Goal: Task Accomplishment & Management: Manage account settings

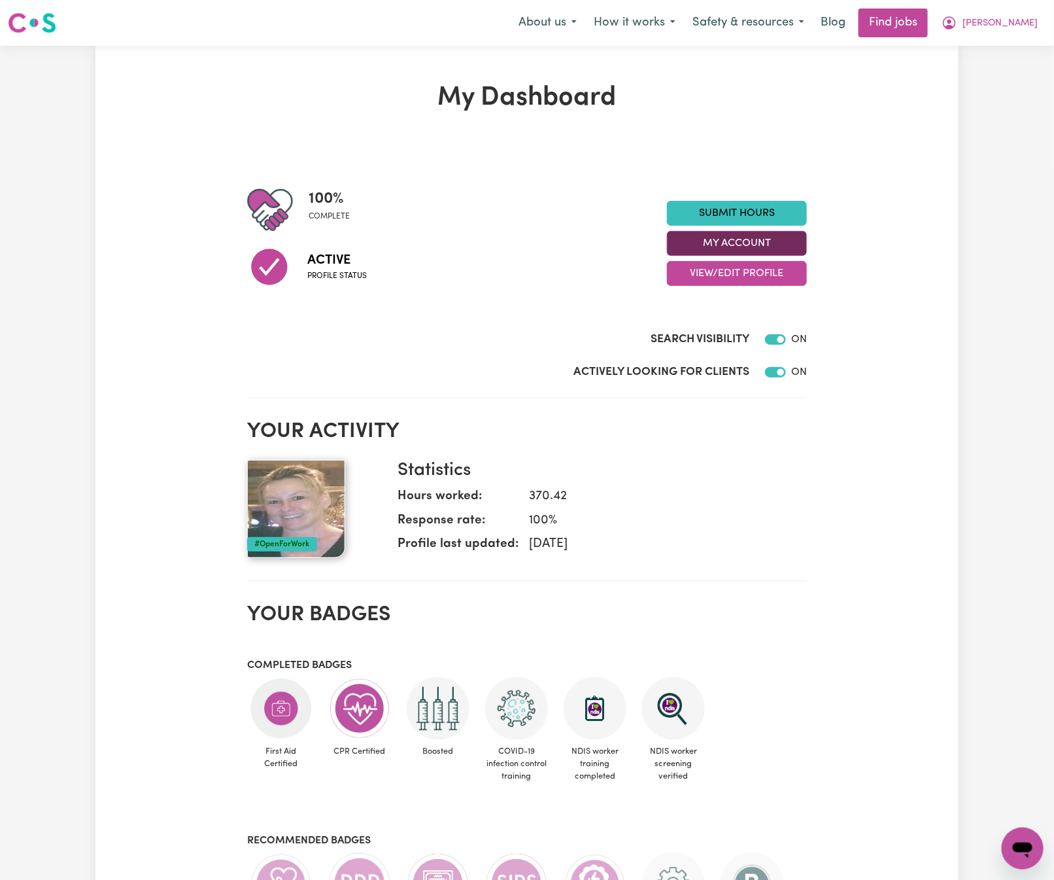
click at [799, 238] on button "My Account" at bounding box center [737, 243] width 140 height 25
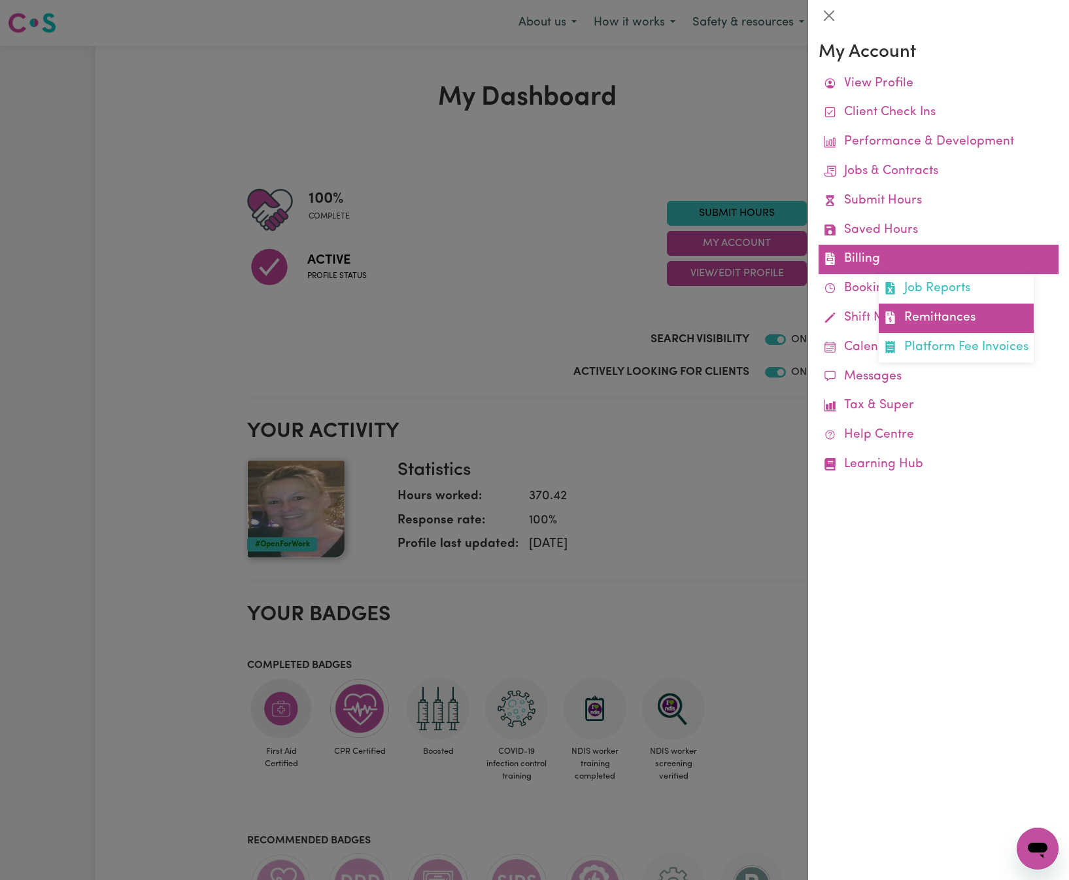
click at [944, 312] on link "Remittances" at bounding box center [956, 317] width 155 height 29
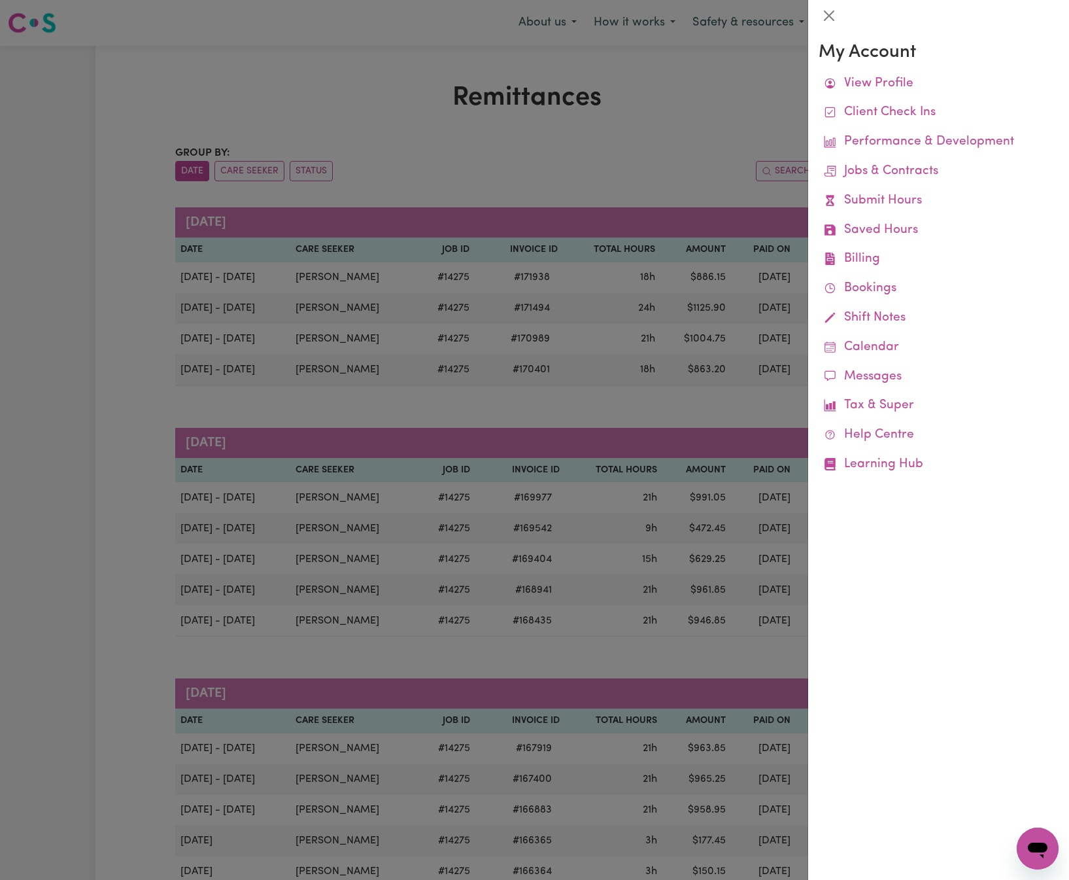
click at [676, 134] on div at bounding box center [534, 440] width 1069 height 880
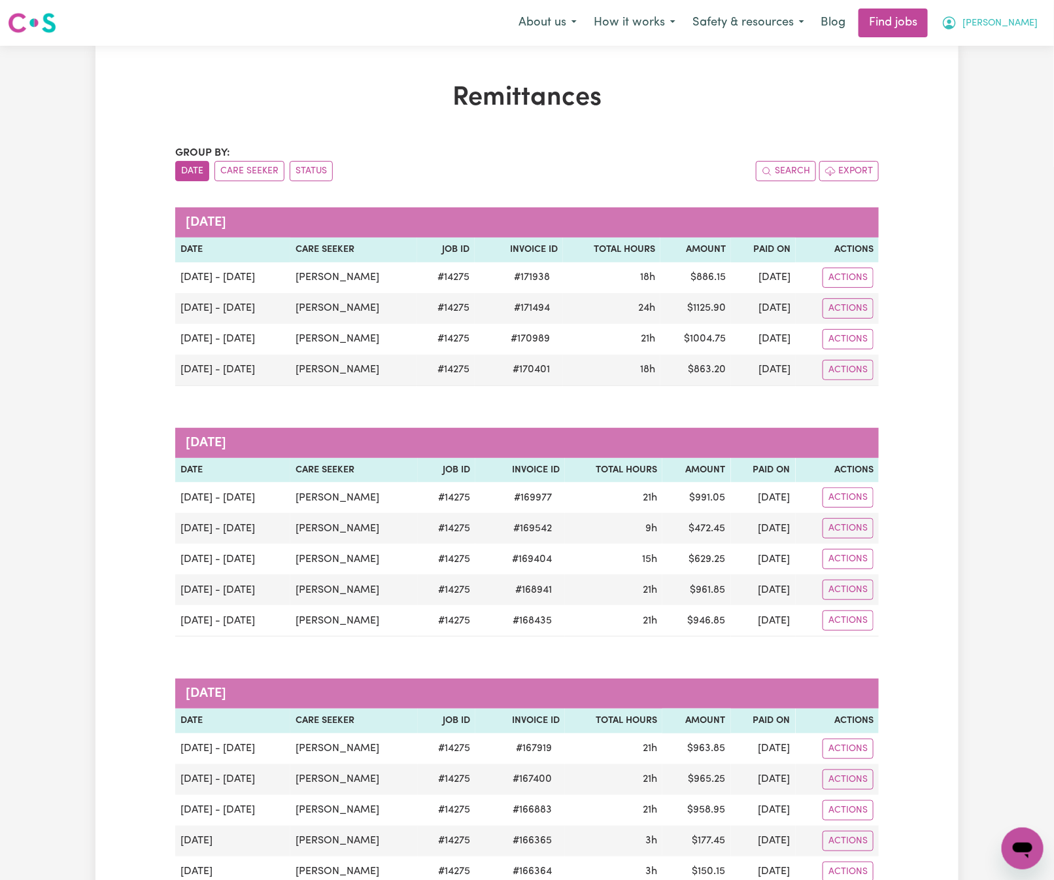
click at [1018, 20] on span "[PERSON_NAME]" at bounding box center [1000, 23] width 75 height 14
click at [1020, 67] on link "My Dashboard" at bounding box center [994, 75] width 103 height 25
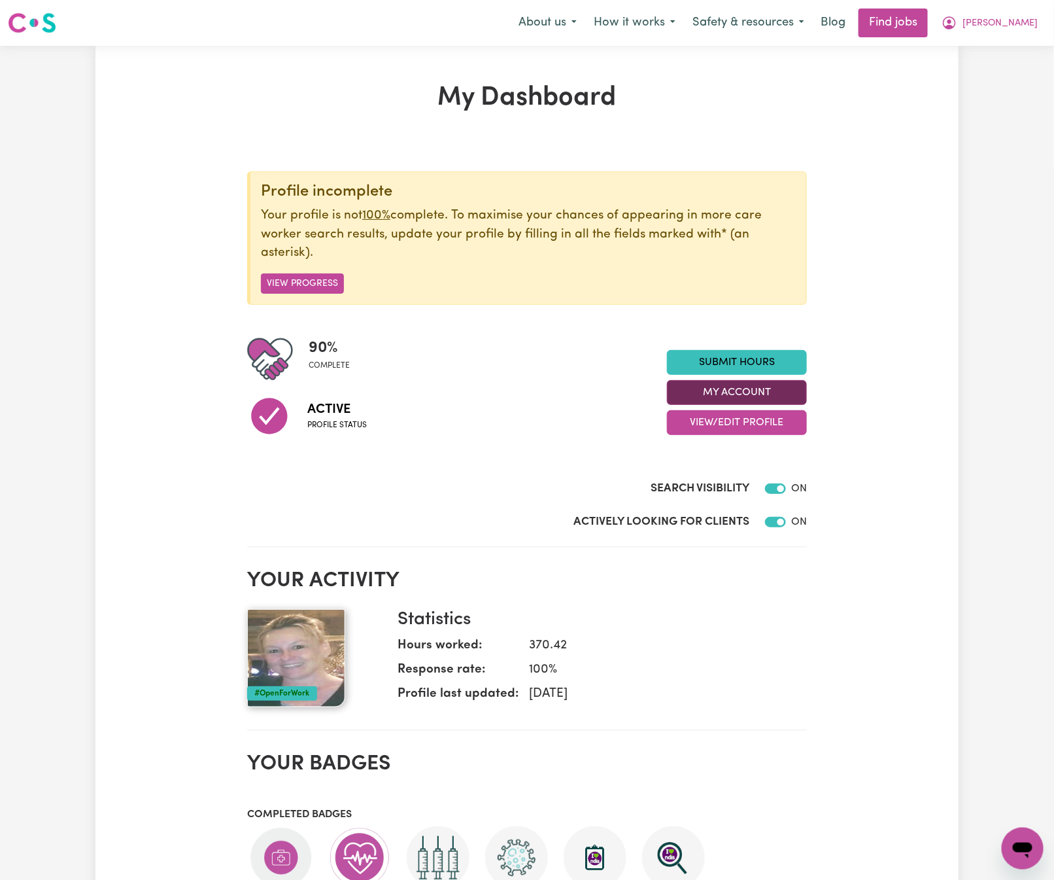
click at [801, 387] on button "My Account" at bounding box center [737, 392] width 140 height 25
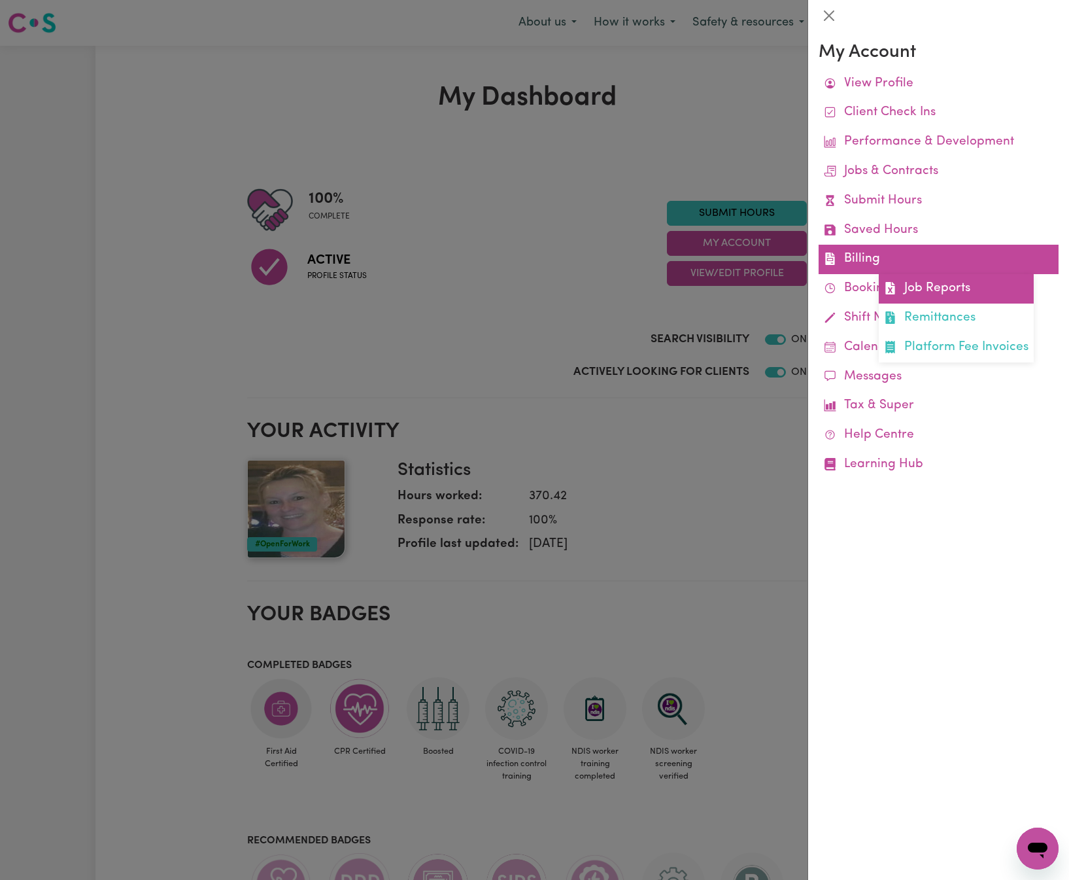
click at [913, 301] on link "Job Reports" at bounding box center [956, 288] width 155 height 29
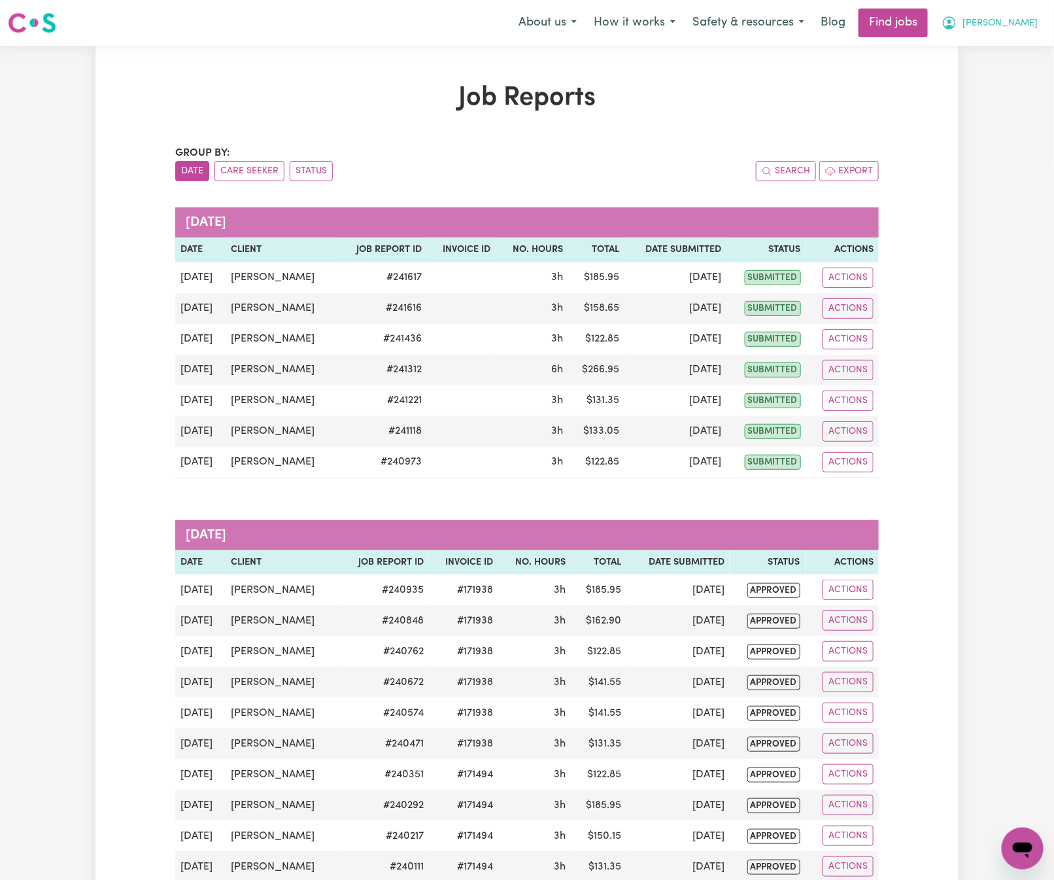
click at [994, 26] on button "[PERSON_NAME]" at bounding box center [989, 22] width 113 height 27
click at [1001, 97] on link "Logout" at bounding box center [994, 100] width 103 height 25
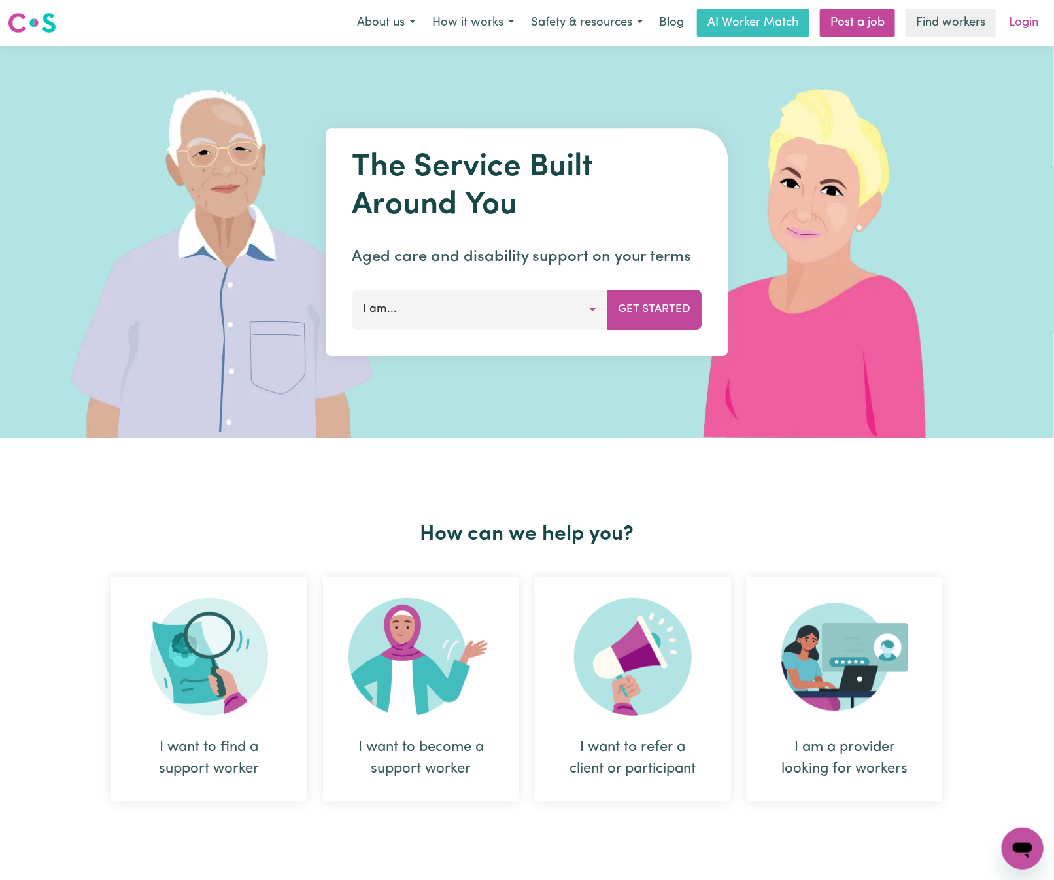
click at [1005, 16] on link "Login" at bounding box center [1023, 23] width 45 height 29
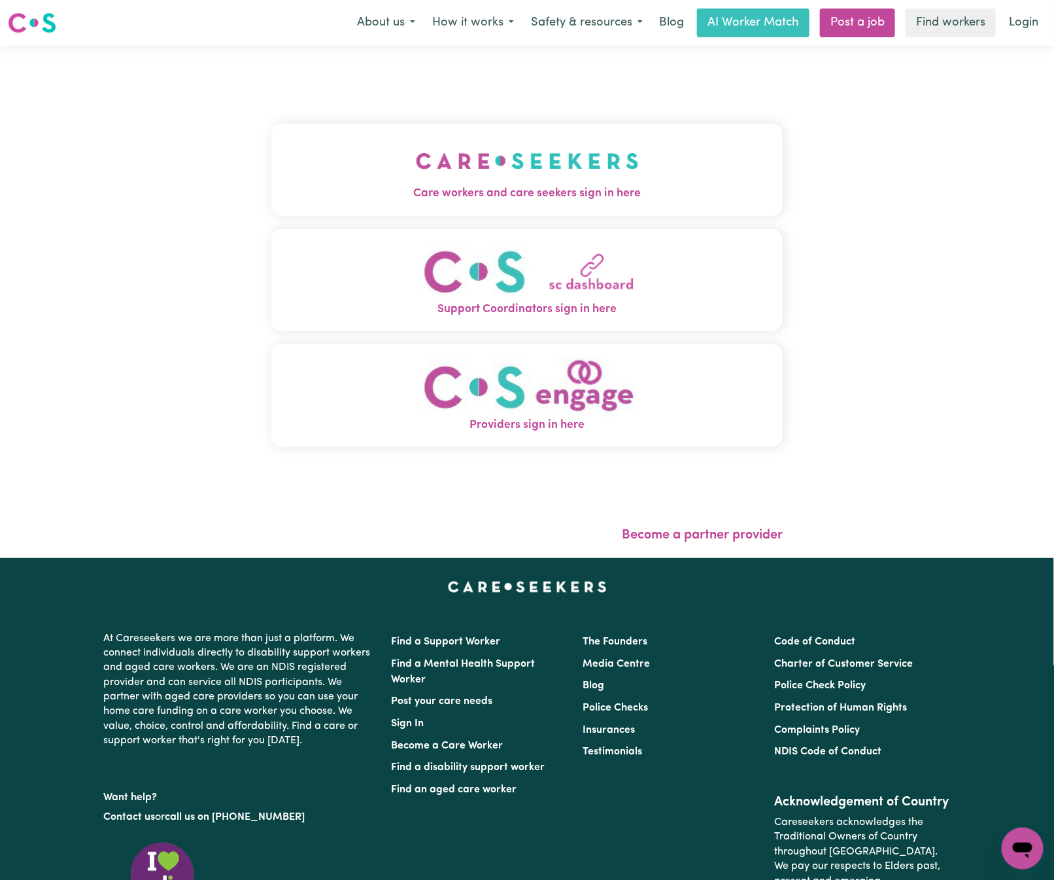
click at [542, 148] on img "Care workers and care seekers sign in here" at bounding box center [527, 161] width 223 height 48
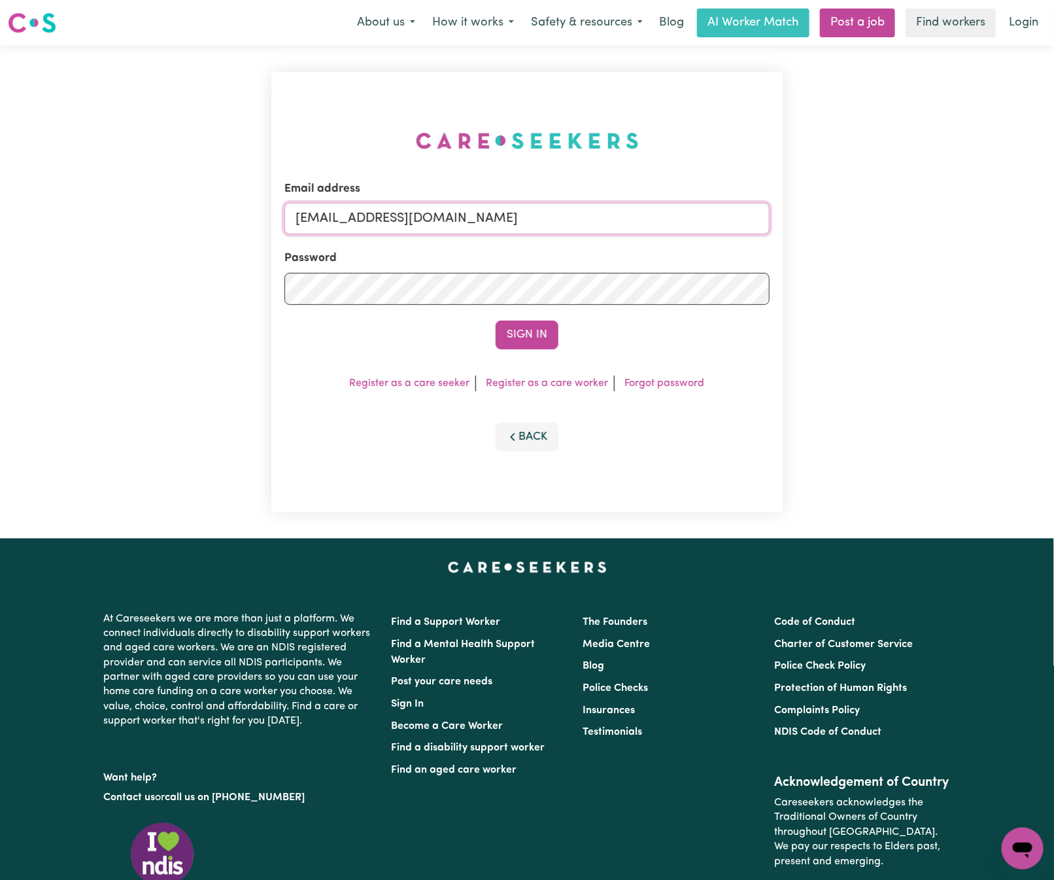
drag, startPoint x: 368, startPoint y: 215, endPoint x: 966, endPoint y: 216, distance: 598.5
click at [966, 216] on div "Email address [EMAIL_ADDRESS][DOMAIN_NAME] Password Sign In Register as a care …" at bounding box center [527, 292] width 1054 height 493
paste input "[DOMAIN_NAME][EMAIL_ADDRESS][DOMAIN_NAME]"
type input "superuser~[DOMAIN_NAME][EMAIL_ADDRESS][DOMAIN_NAME]"
click at [496, 320] on button "Sign In" at bounding box center [527, 334] width 63 height 29
